Goal: Find contact information: Find contact information

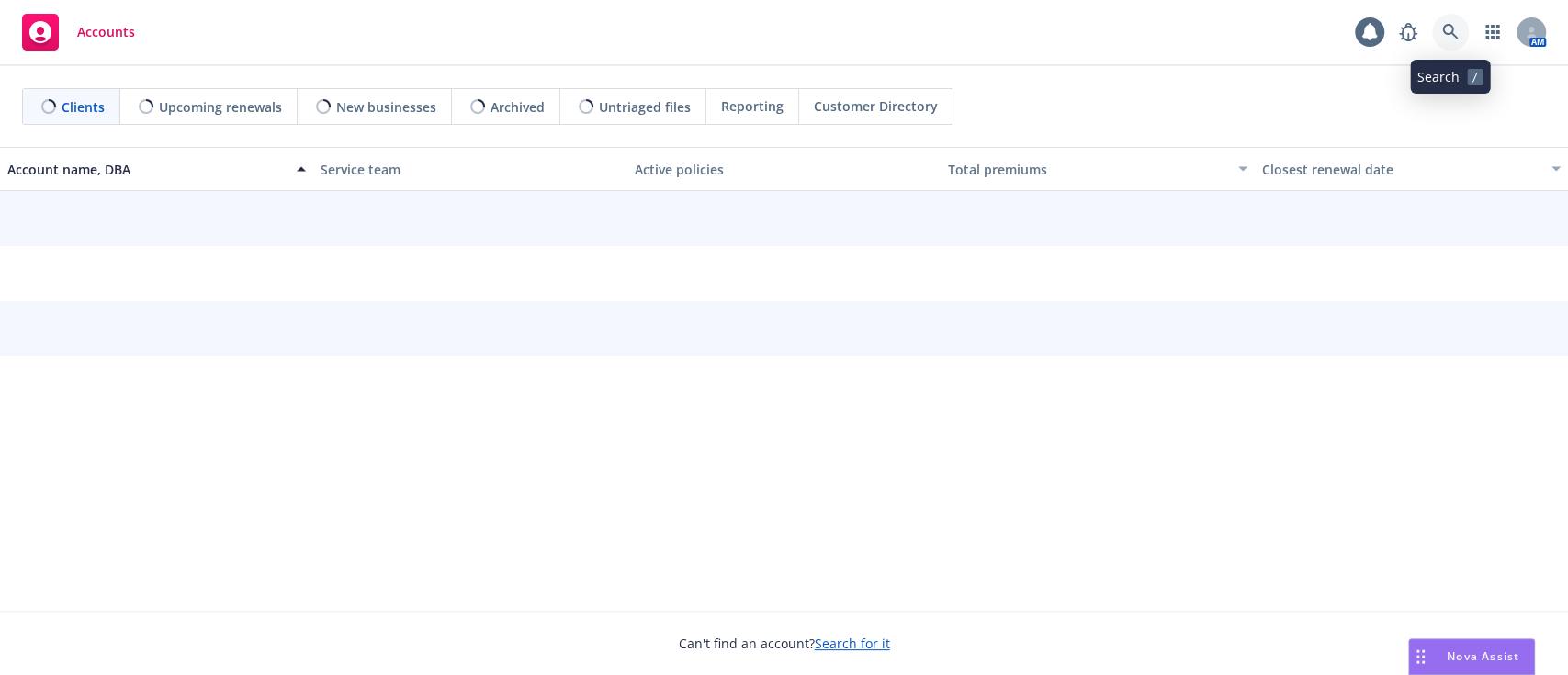
click at [1454, 29] on icon at bounding box center [1451, 32] width 16 height 16
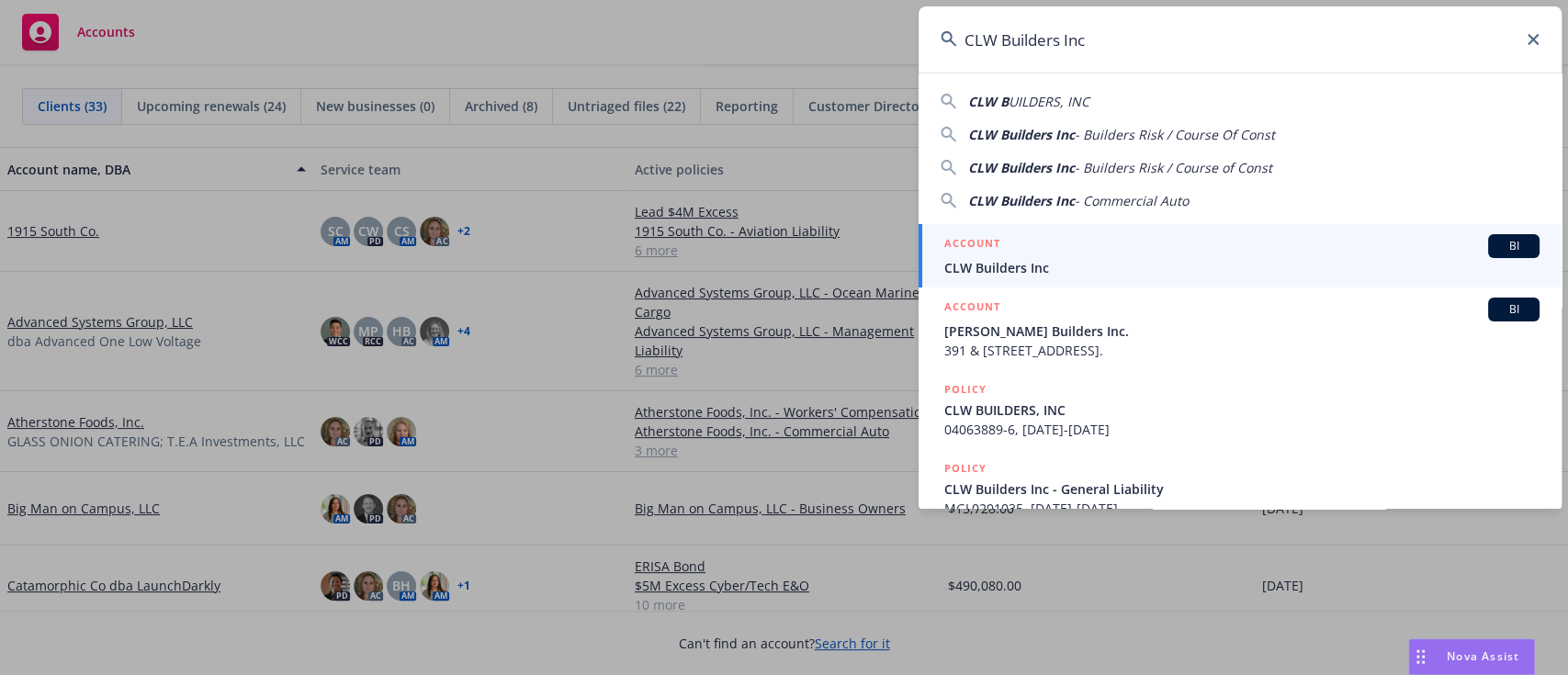
type input "CLW Builders Inc"
click at [1052, 255] on div "ACCOUNT BI" at bounding box center [1242, 246] width 595 height 24
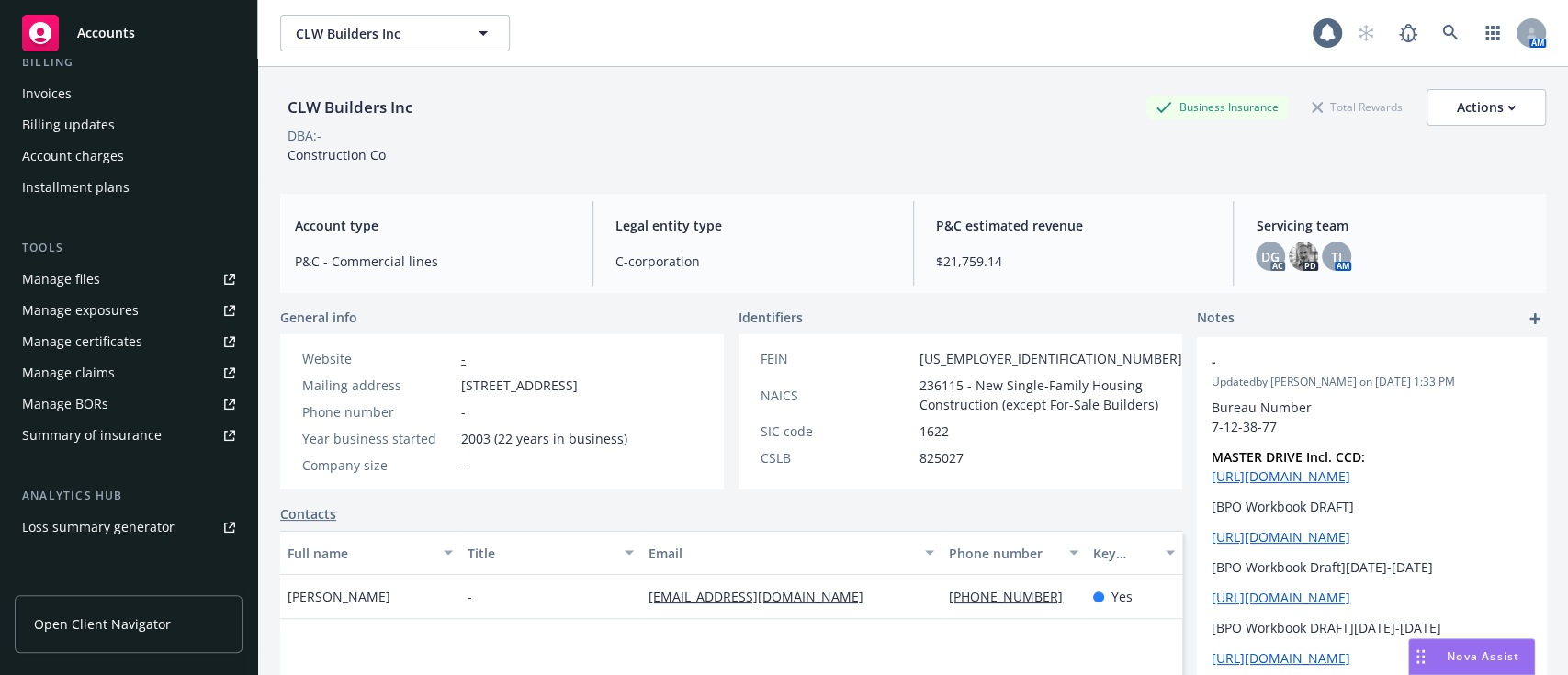
scroll to position [522, 0]
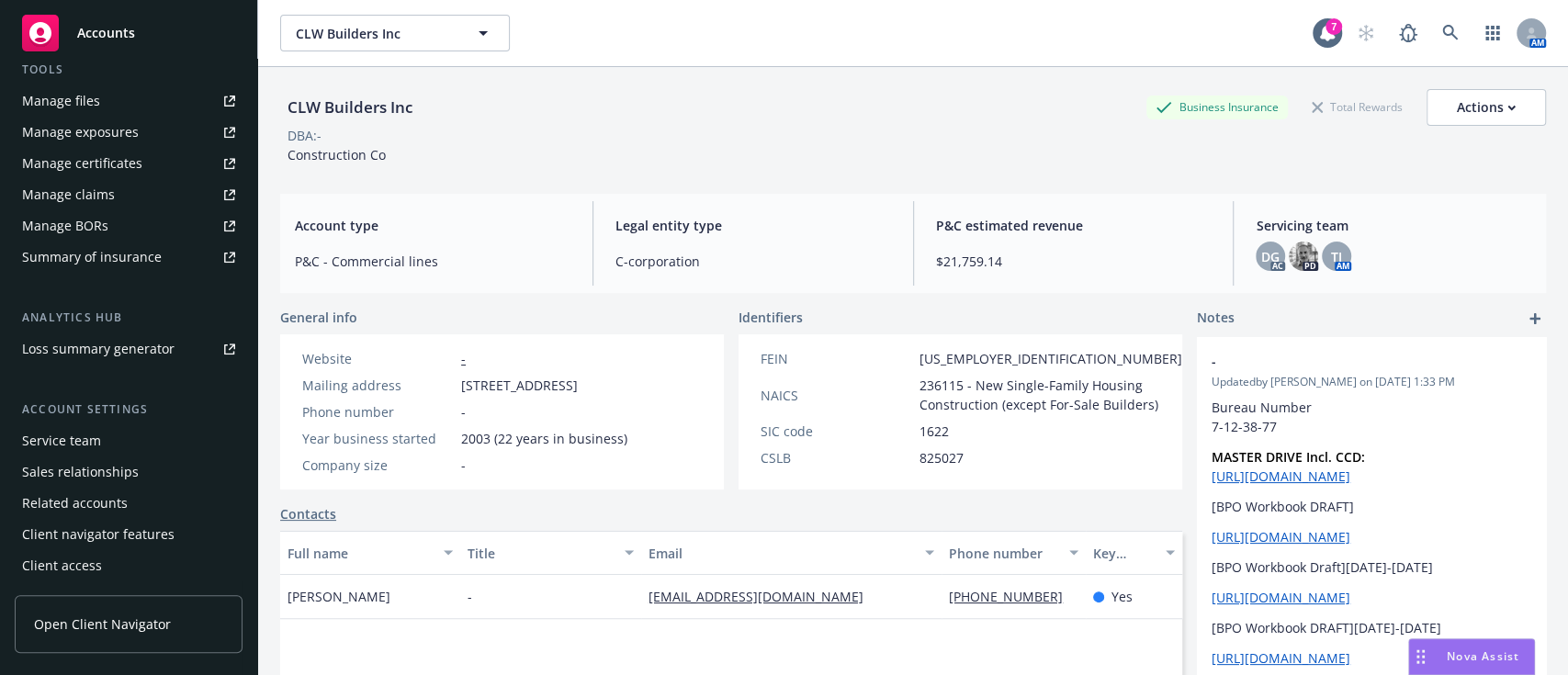
click at [117, 436] on div "Service team" at bounding box center [129, 440] width 214 height 30
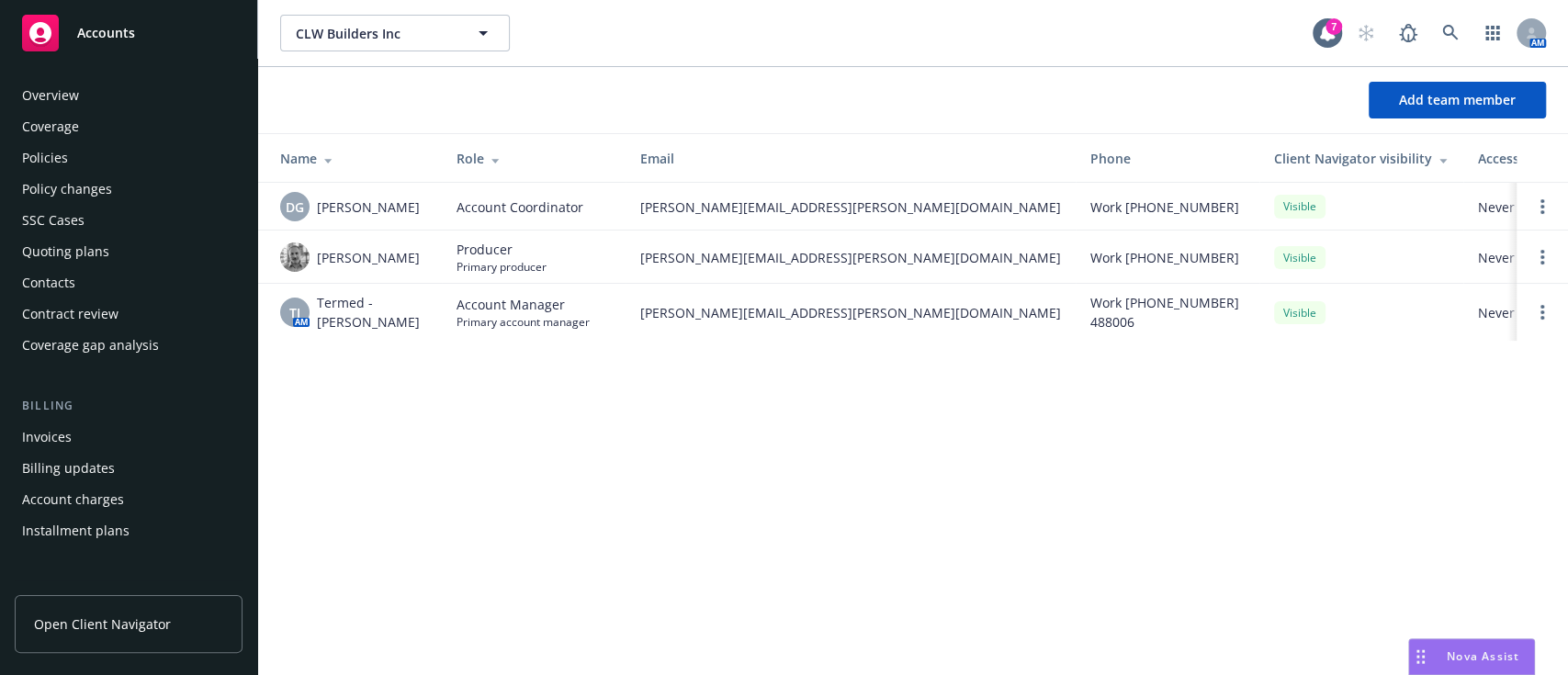
click at [126, 437] on div "Invoices" at bounding box center [129, 437] width 214 height 30
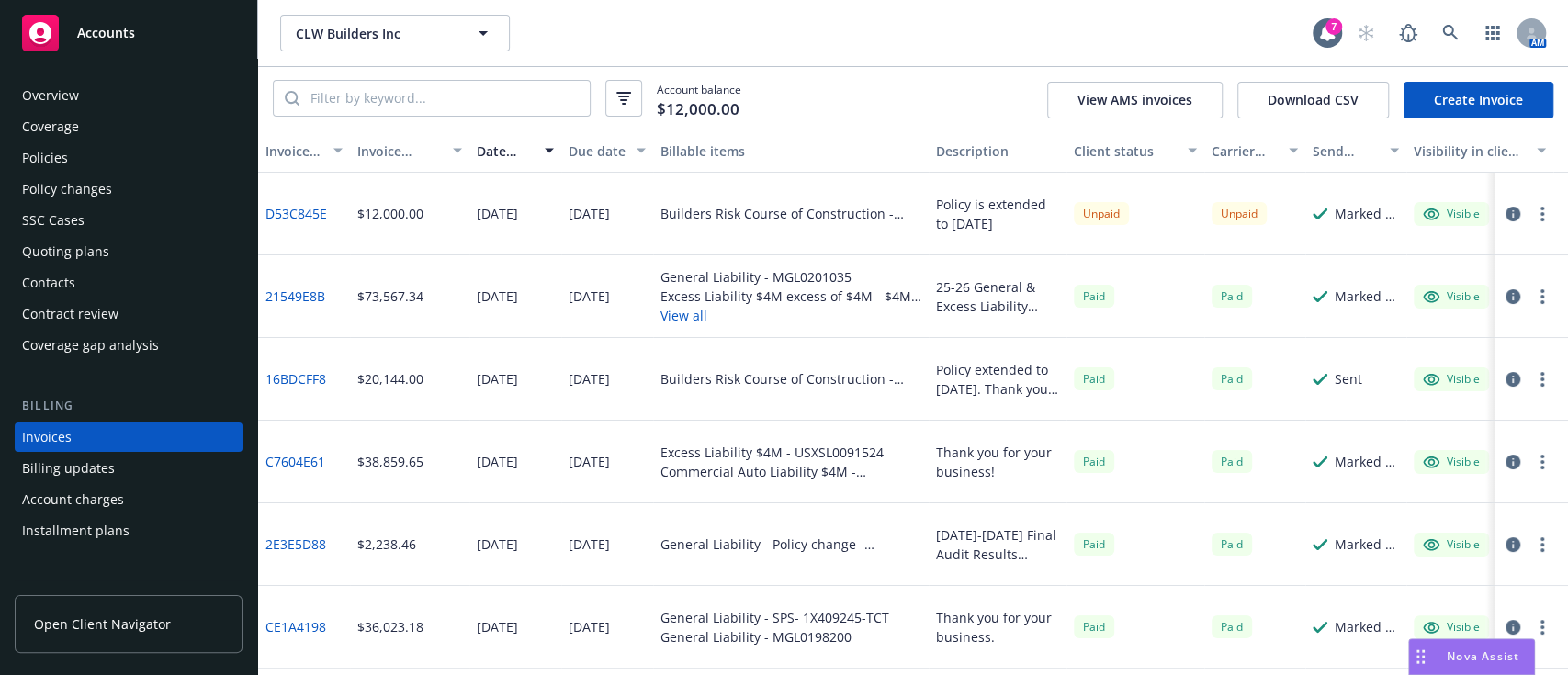
click at [129, 157] on div "Policies" at bounding box center [129, 158] width 214 height 30
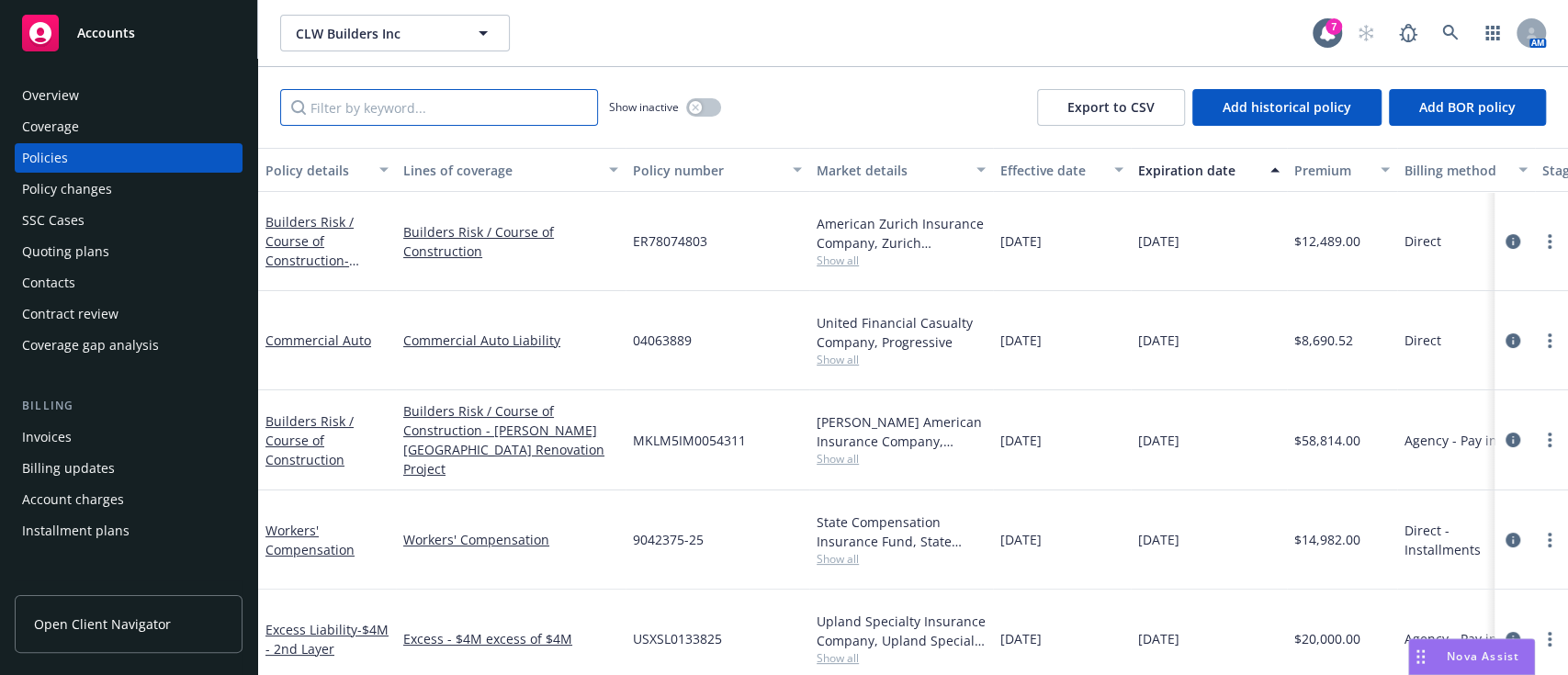
click at [417, 107] on input "Filter by keyword..." at bounding box center [439, 108] width 317 height 37
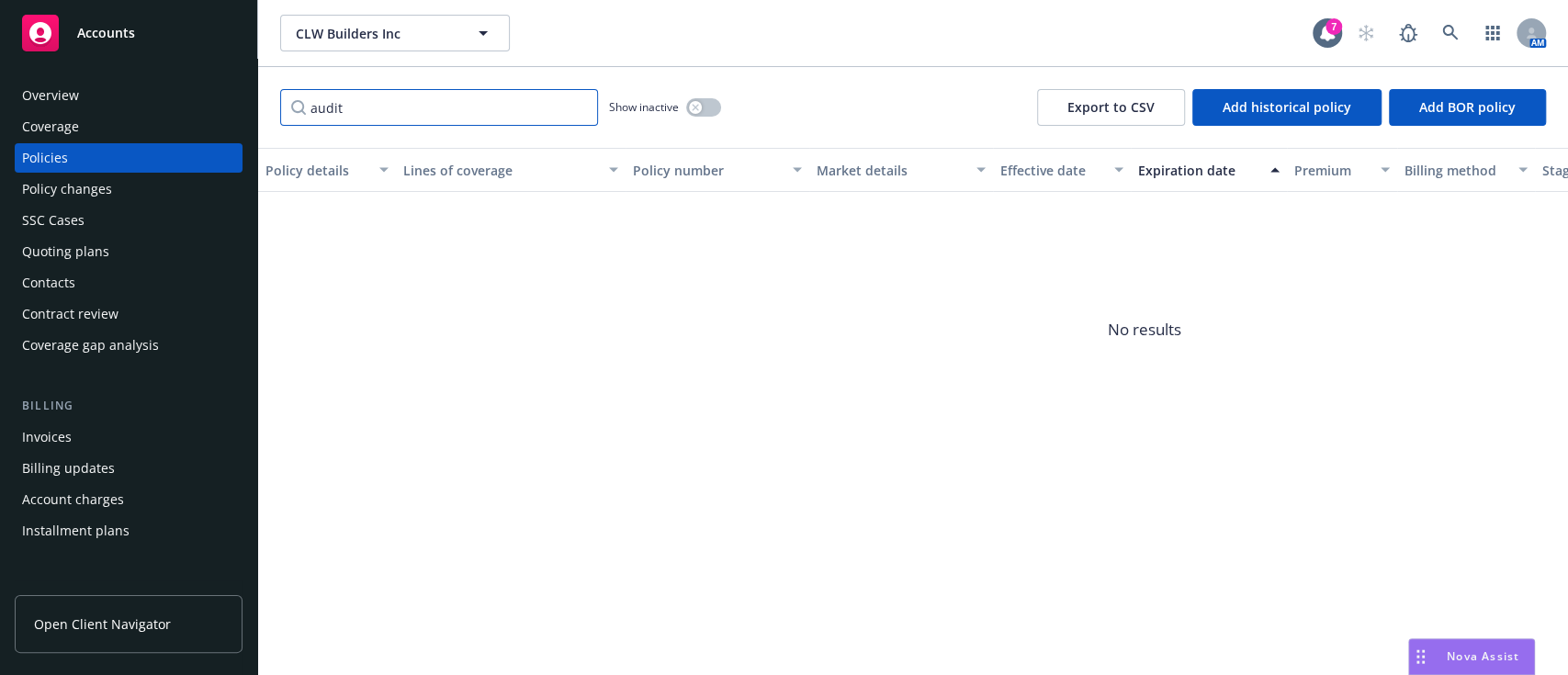
click at [576, 112] on input "audit" at bounding box center [439, 108] width 317 height 37
type input "audit"
click at [118, 215] on div "SSC Cases" at bounding box center [129, 220] width 214 height 30
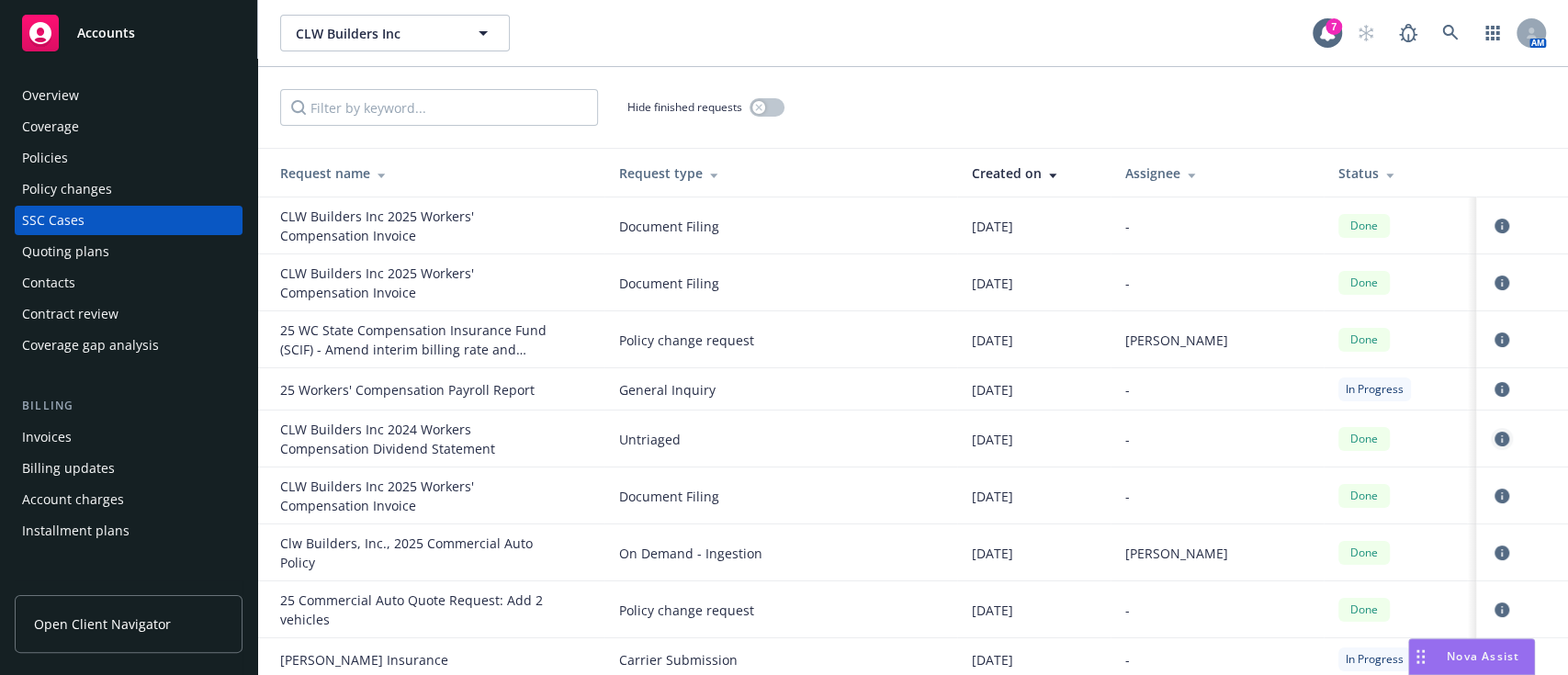
click at [1491, 440] on link "circleInformation" at bounding box center [1502, 438] width 22 height 22
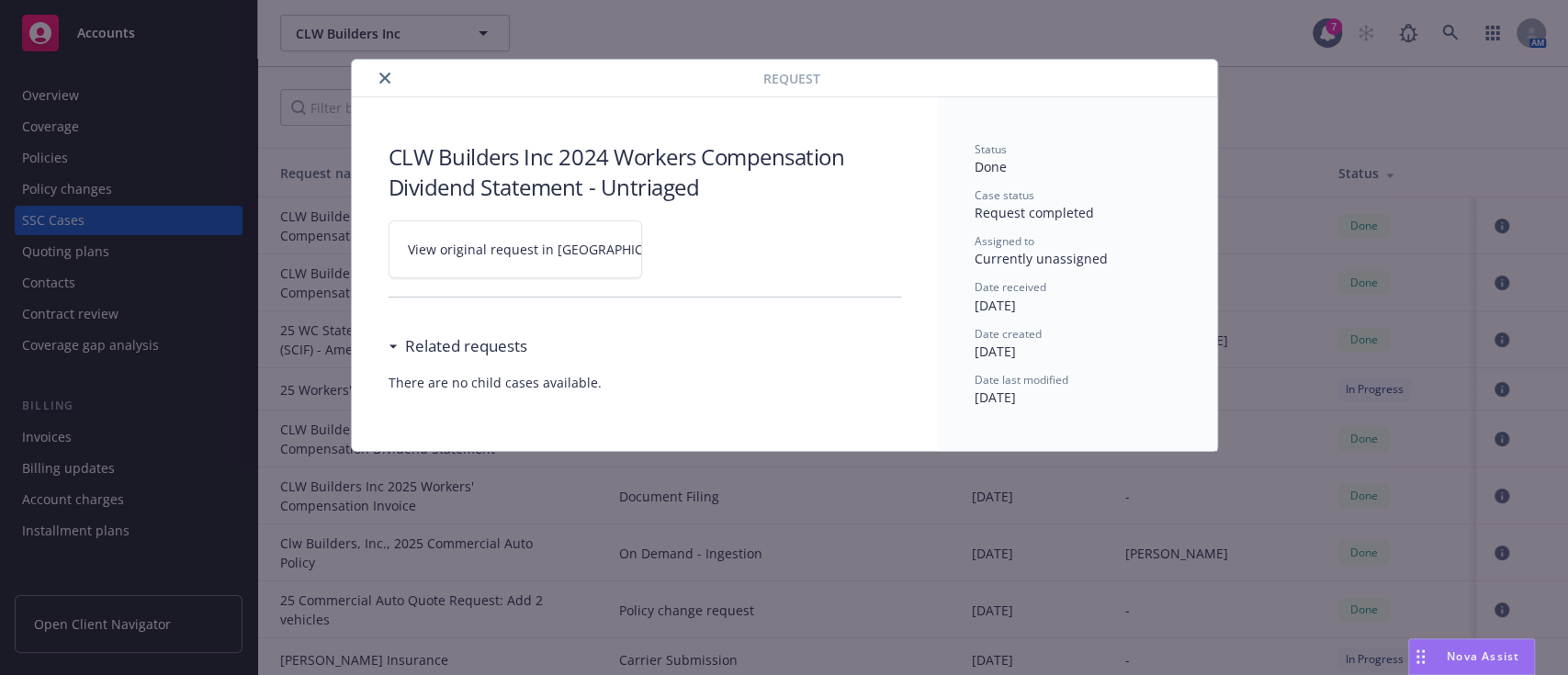
click at [500, 234] on link "View original request in [GEOGRAPHIC_DATA]" at bounding box center [516, 249] width 254 height 58
click at [384, 81] on icon "close" at bounding box center [384, 77] width 11 height 11
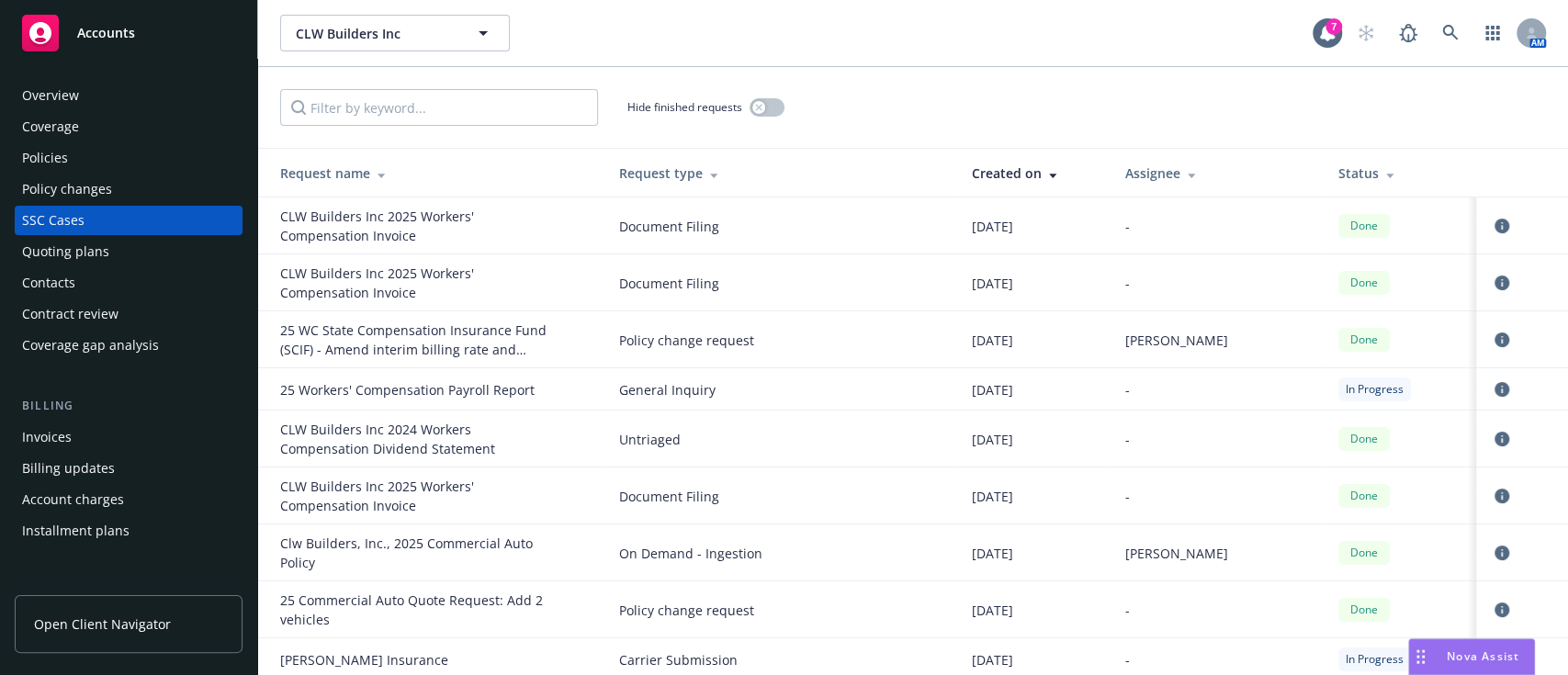
click at [103, 168] on div "Policies" at bounding box center [129, 158] width 214 height 30
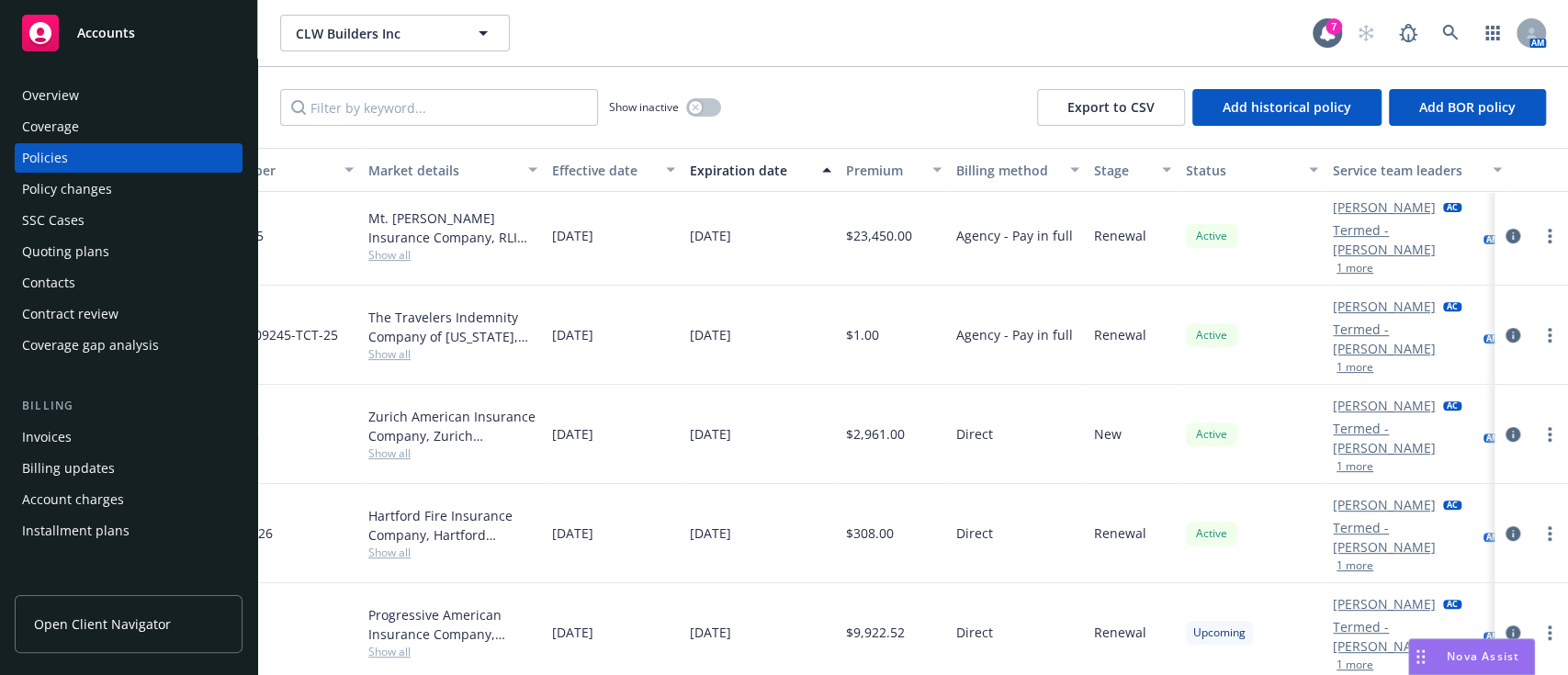
scroll to position [472, 0]
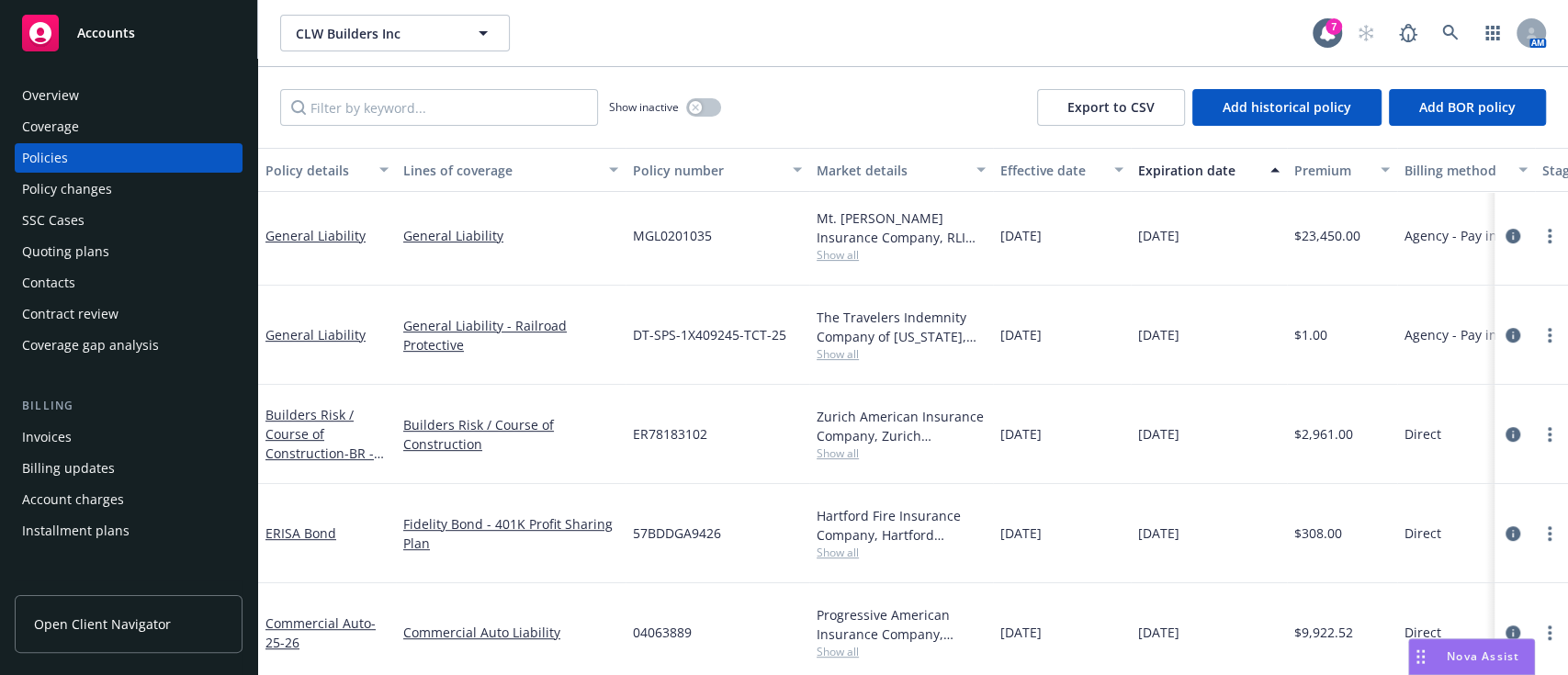
click at [103, 215] on div "SSC Cases" at bounding box center [129, 220] width 214 height 30
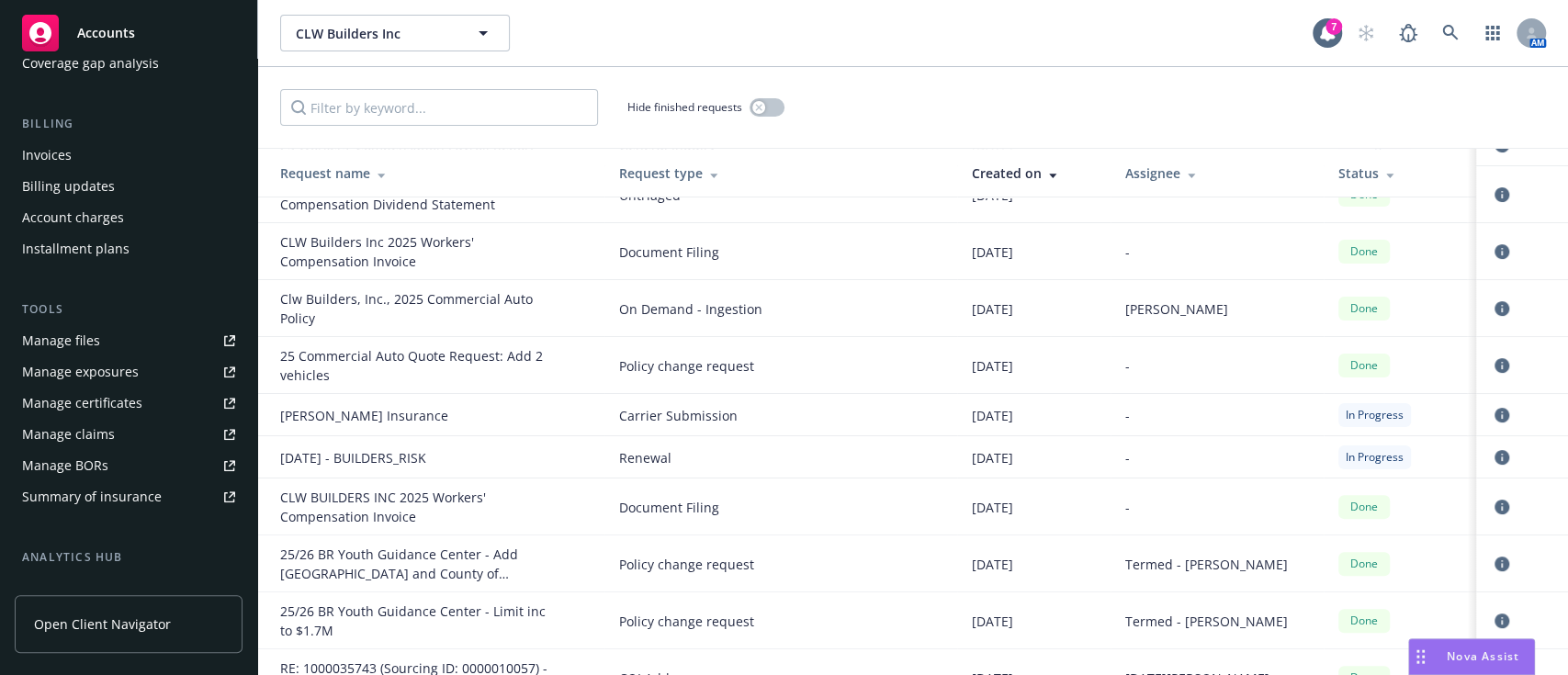
scroll to position [489, 0]
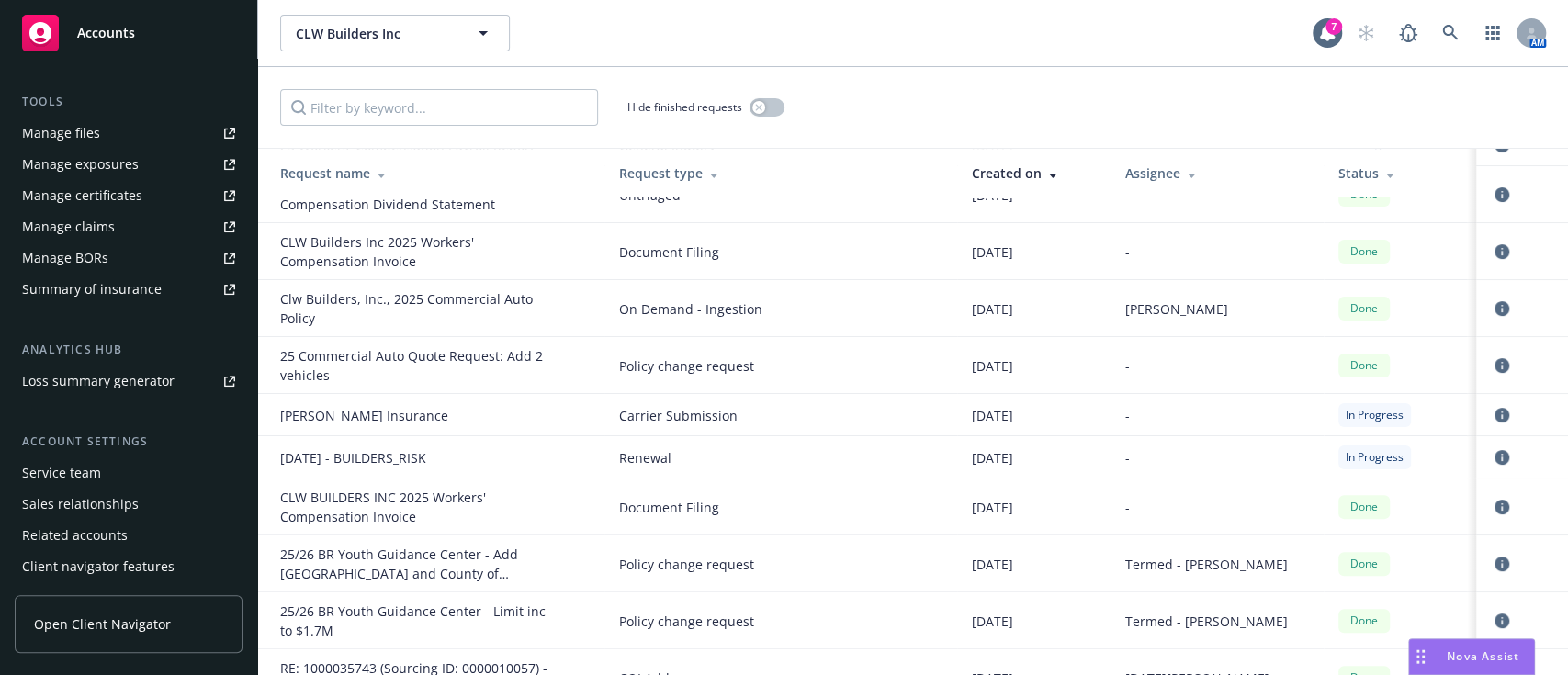
click at [92, 461] on div "Service team" at bounding box center [62, 473] width 79 height 30
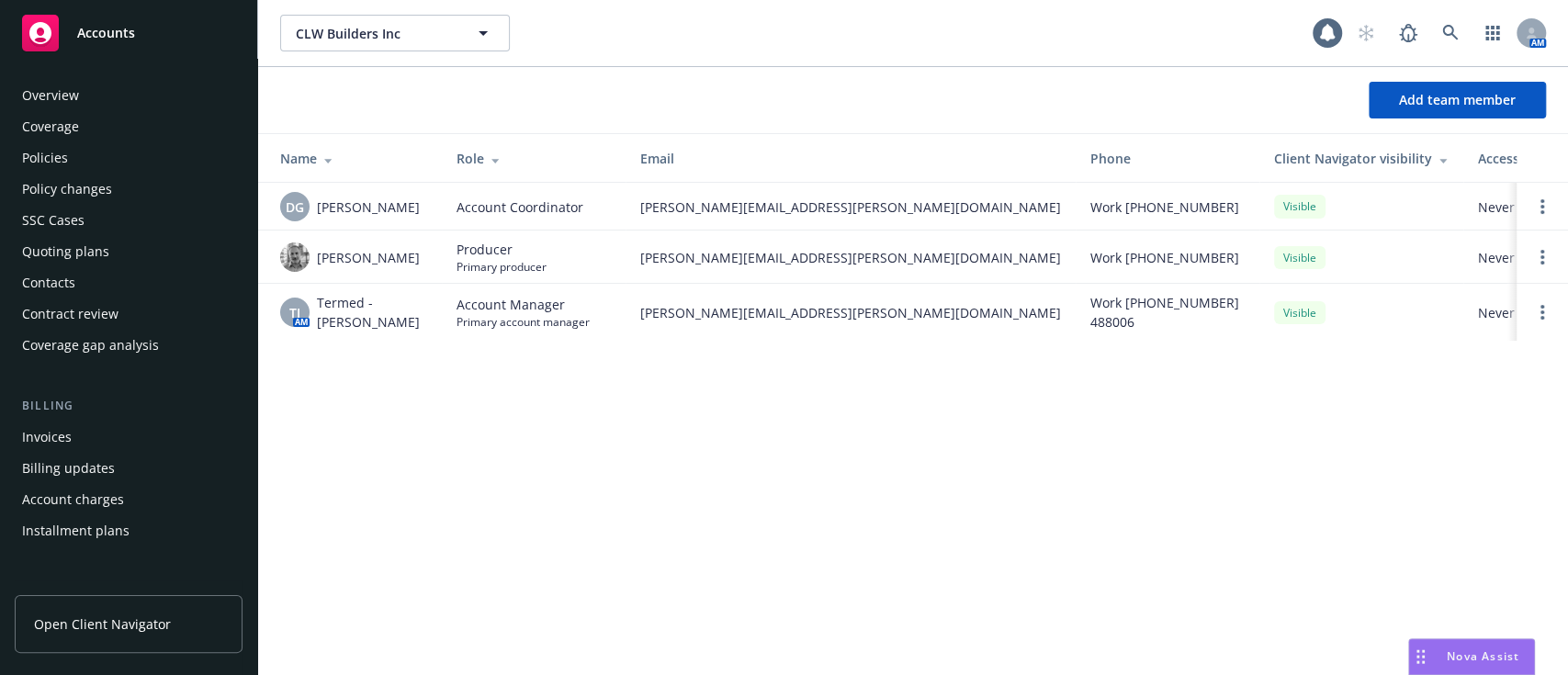
scroll to position [522, 0]
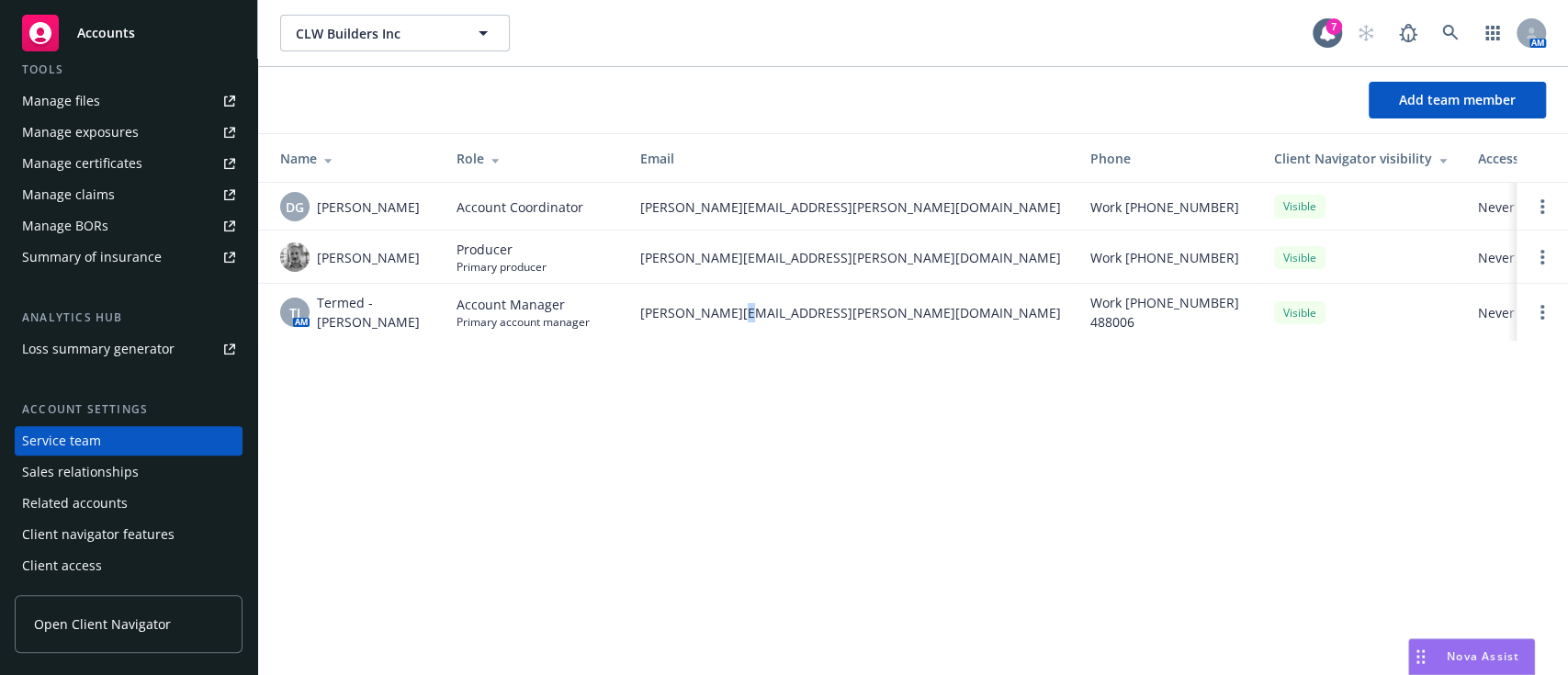
click at [730, 308] on span "[PERSON_NAME][EMAIL_ADDRESS][PERSON_NAME][DOMAIN_NAME]" at bounding box center [850, 312] width 420 height 19
drag, startPoint x: 816, startPoint y: 258, endPoint x: 631, endPoint y: 267, distance: 185.2
click at [631, 267] on td "[PERSON_NAME][EMAIL_ADDRESS][PERSON_NAME][DOMAIN_NAME]" at bounding box center [850, 257] width 450 height 53
copy span "[PERSON_NAME][EMAIL_ADDRESS][PERSON_NAME][DOMAIN_NAME]"
drag, startPoint x: 850, startPoint y: 211, endPoint x: 635, endPoint y: 217, distance: 215.1
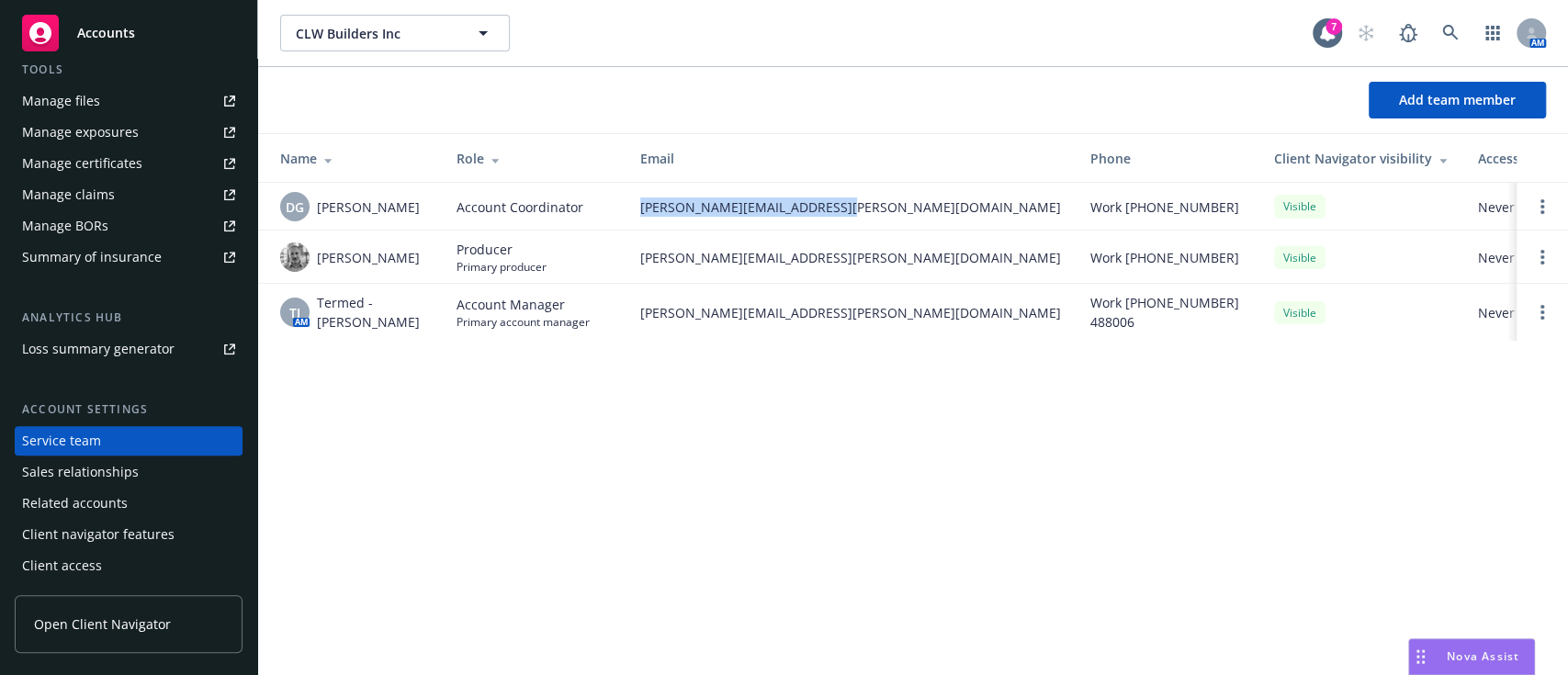
click at [635, 217] on td "[PERSON_NAME][EMAIL_ADDRESS][PERSON_NAME][DOMAIN_NAME]" at bounding box center [850, 207] width 450 height 48
copy span "[PERSON_NAME][EMAIL_ADDRESS][PERSON_NAME][DOMAIN_NAME]"
